Goal: Task Accomplishment & Management: Use online tool/utility

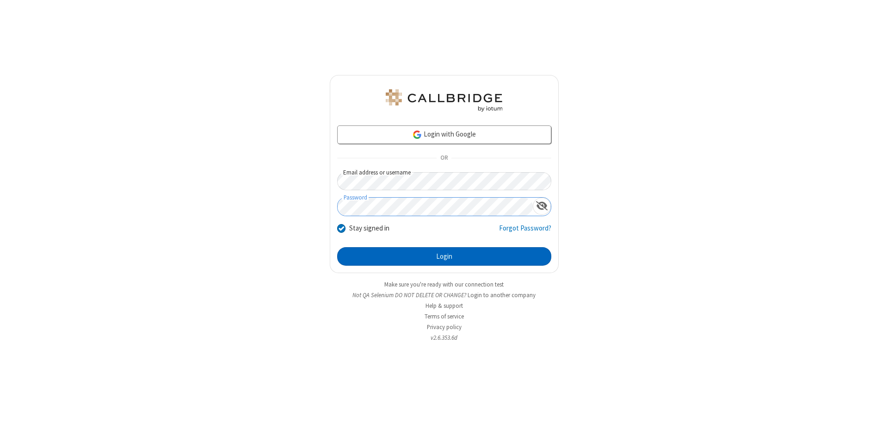
click at [444, 256] on button "Login" at bounding box center [444, 256] width 214 height 19
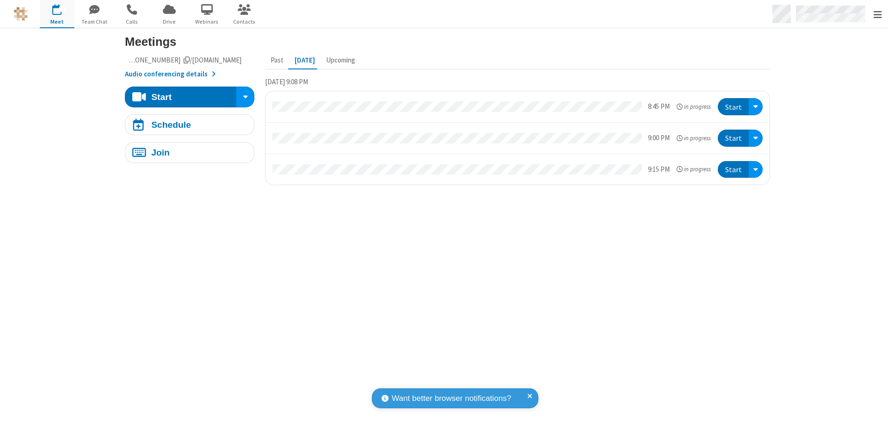
click at [878, 14] on span "Open menu" at bounding box center [878, 14] width 8 height 9
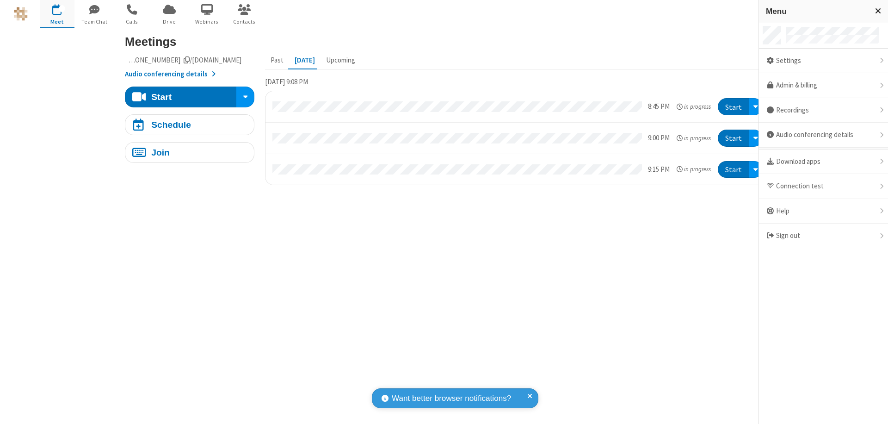
click at [57, 14] on span "button" at bounding box center [57, 10] width 35 height 16
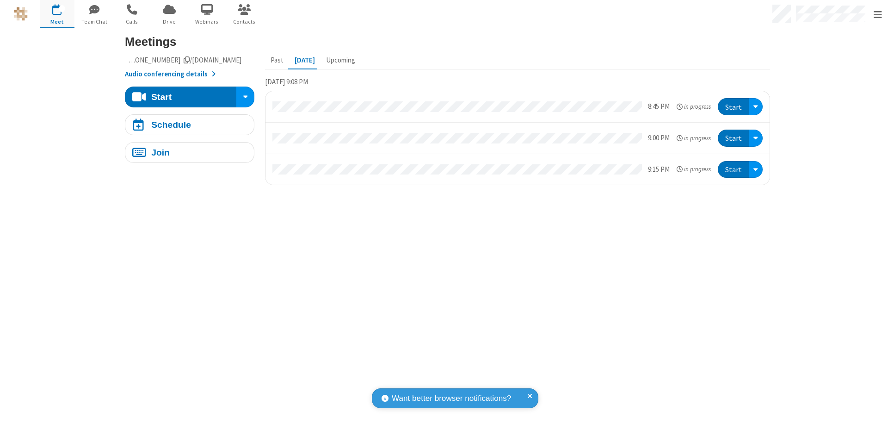
click at [57, 14] on span "button" at bounding box center [57, 10] width 35 height 16
click at [186, 124] on div "Schedule" at bounding box center [171, 124] width 40 height 9
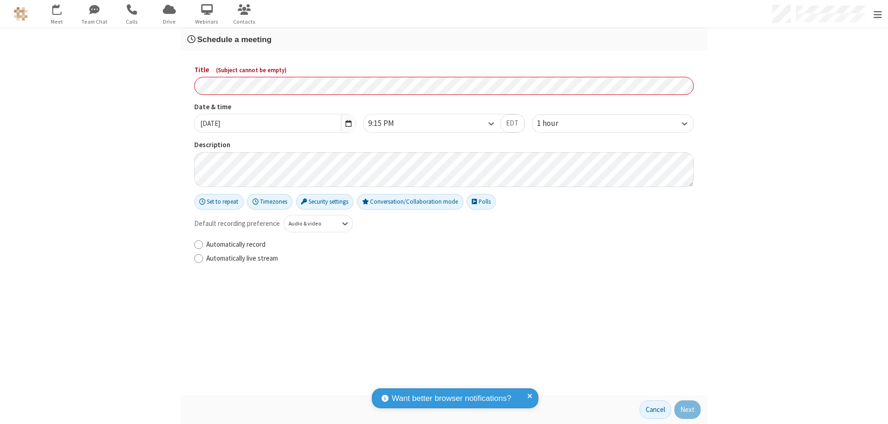
click at [441, 39] on h3 "Schedule a meeting" at bounding box center [444, 39] width 514 height 9
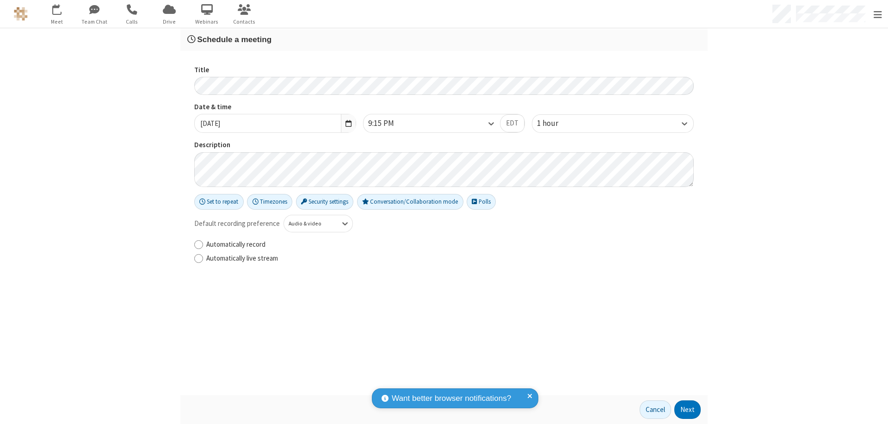
click at [685, 409] on button "Next" at bounding box center [688, 409] width 26 height 19
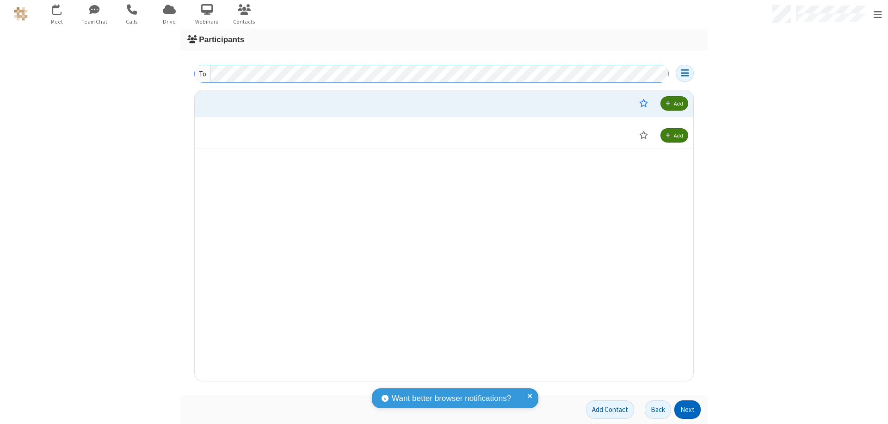
click at [685, 409] on button "Next" at bounding box center [688, 409] width 26 height 19
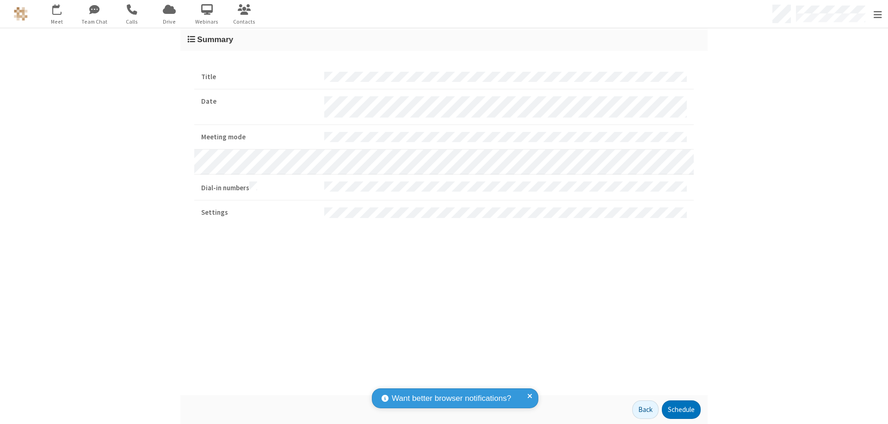
click at [678, 409] on button "Schedule" at bounding box center [681, 409] width 39 height 19
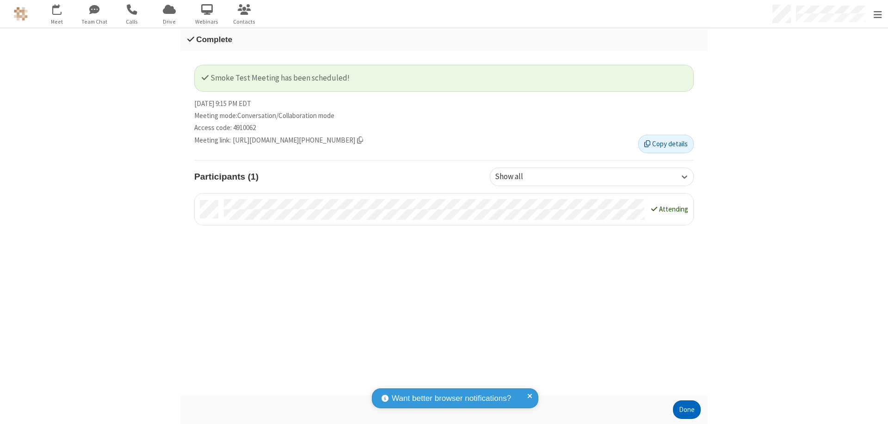
click at [684, 409] on button "Done" at bounding box center [687, 409] width 28 height 19
